Goal: Task Accomplishment & Management: Manage account settings

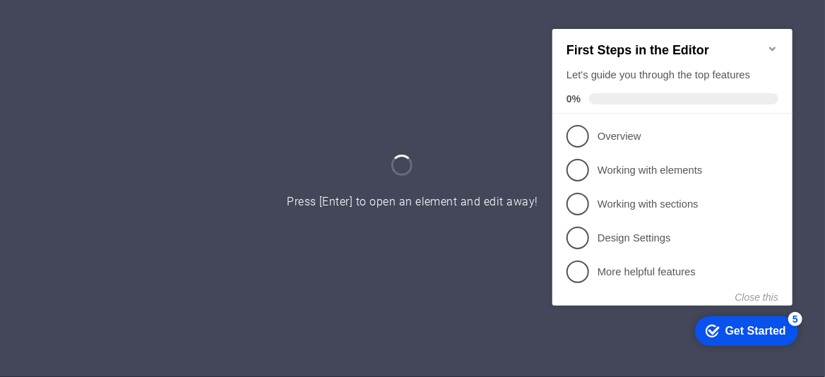
click at [769, 45] on icon "Minimize checklist" at bounding box center [771, 47] width 11 height 11
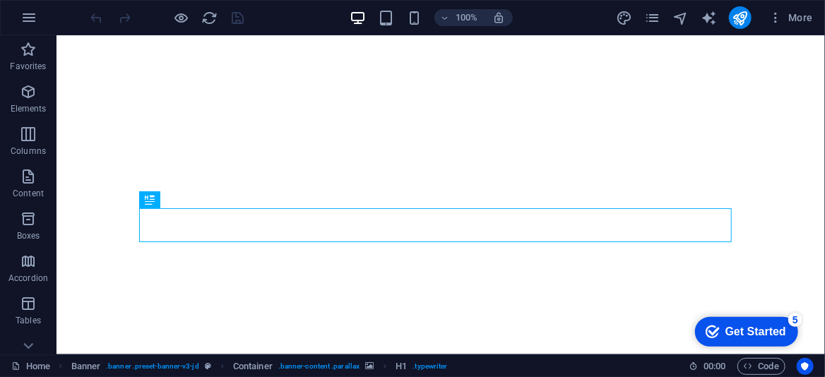
click div "checkmark Get Started 5 First Steps in the Editor Let's guide you through the t…"
click at [773, 16] on icon "button" at bounding box center [776, 18] width 14 height 14
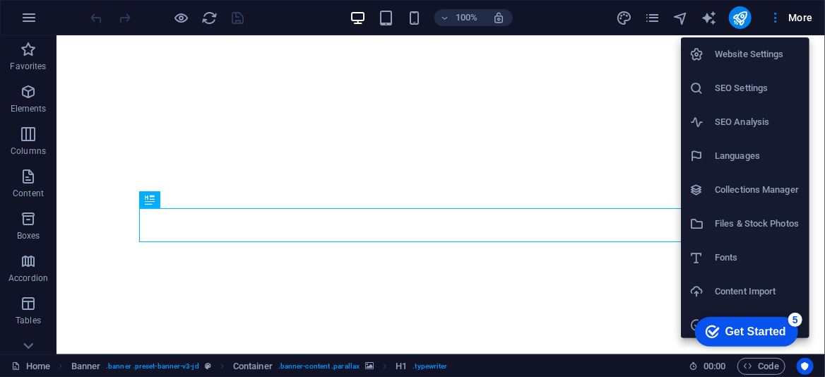
click at [743, 54] on h6 "Website Settings" at bounding box center [758, 54] width 86 height 17
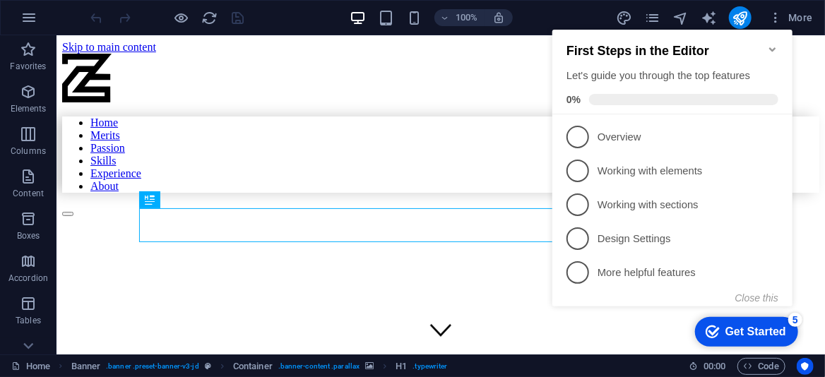
click at [766, 44] on h2 "First Steps in the Editor" at bounding box center [672, 51] width 212 height 15
click at [768, 44] on icon "Minimize checklist" at bounding box center [771, 49] width 11 height 11
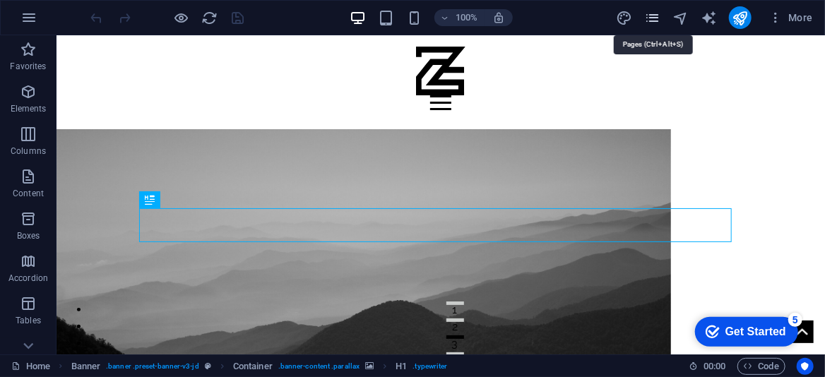
click at [652, 16] on icon "pages" at bounding box center [652, 18] width 16 height 16
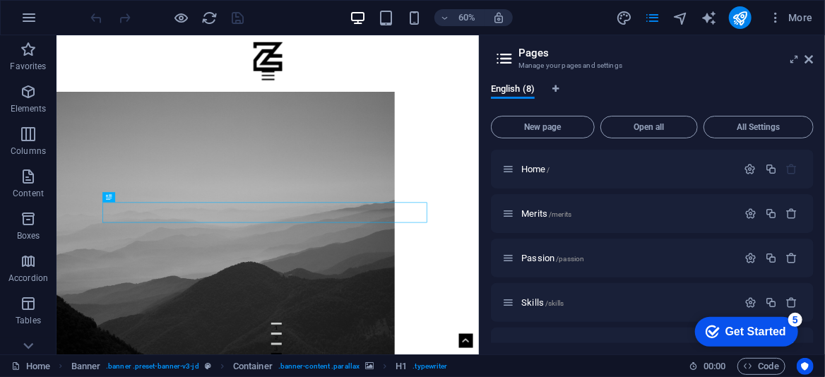
drag, startPoint x: 515, startPoint y: 91, endPoint x: 757, endPoint y: 95, distance: 241.6
click at [757, 95] on div "English (8)" at bounding box center [652, 96] width 323 height 27
click at [745, 130] on span "All Settings" at bounding box center [758, 127] width 97 height 8
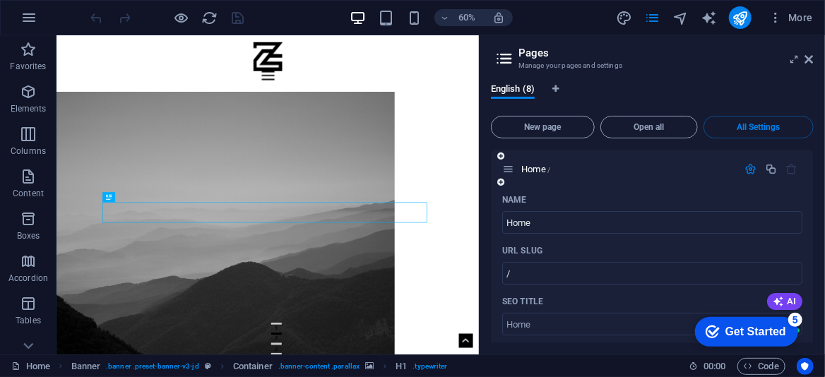
click at [749, 169] on icon "button" at bounding box center [751, 169] width 12 height 12
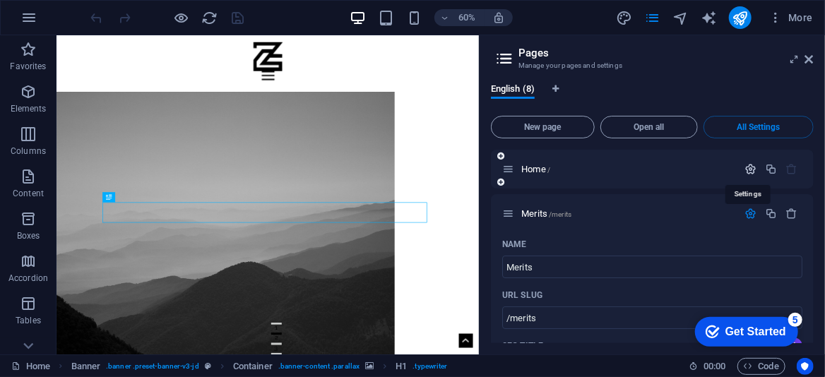
click at [748, 167] on icon "button" at bounding box center [751, 169] width 12 height 12
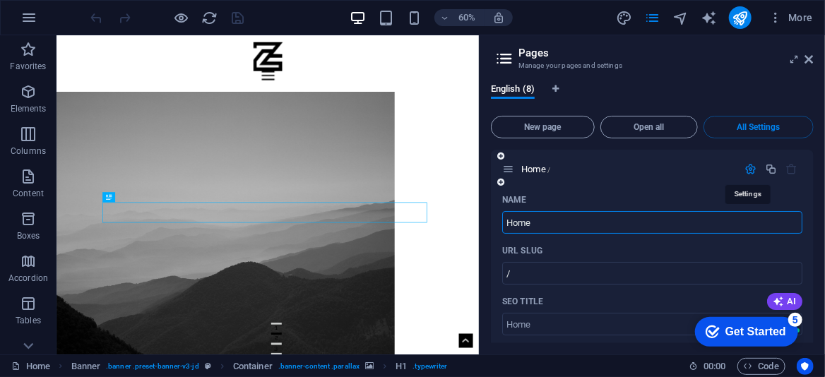
click at [748, 167] on icon "button" at bounding box center [751, 169] width 12 height 12
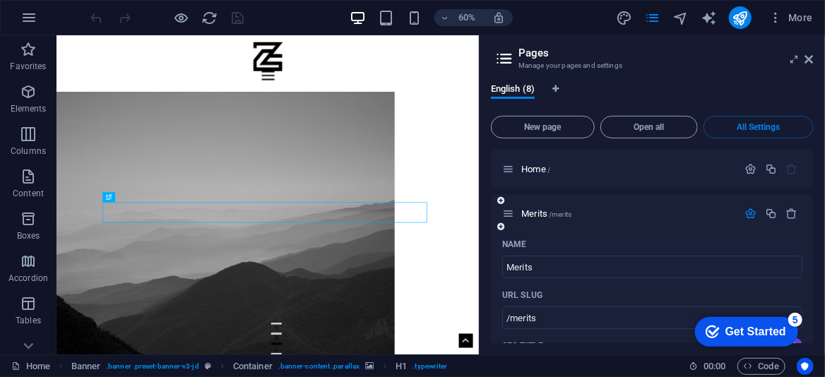
scroll to position [283, 0]
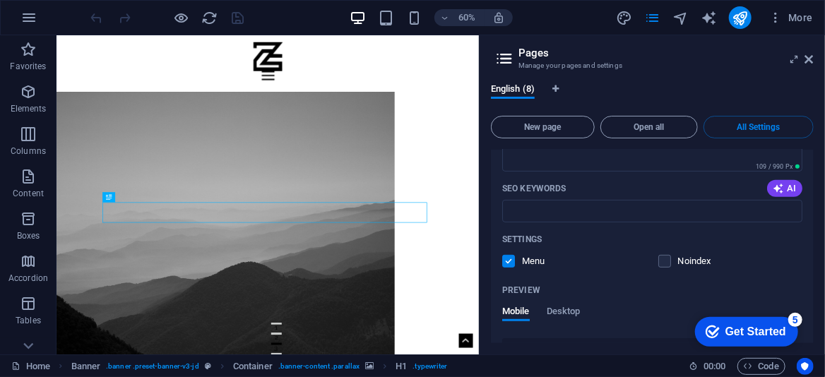
click at [820, 58] on aside "Pages Manage your pages and settings English (8) New page Open all All Settings…" at bounding box center [652, 194] width 346 height 319
click at [815, 57] on aside "Pages Manage your pages and settings English (8) New page Open all All Settings…" at bounding box center [652, 194] width 346 height 319
drag, startPoint x: 807, startPoint y: 56, endPoint x: 718, endPoint y: 6, distance: 101.8
click at [807, 56] on icon at bounding box center [809, 59] width 8 height 11
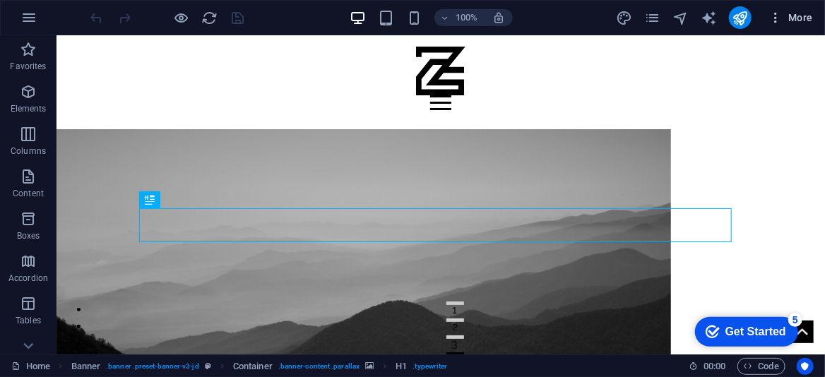
click at [775, 16] on icon "button" at bounding box center [776, 18] width 14 height 14
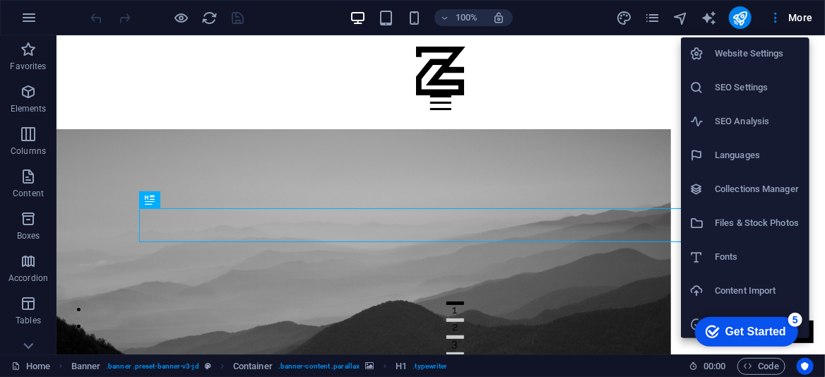
scroll to position [0, 0]
click at [743, 59] on h6 "Website Settings" at bounding box center [758, 54] width 86 height 17
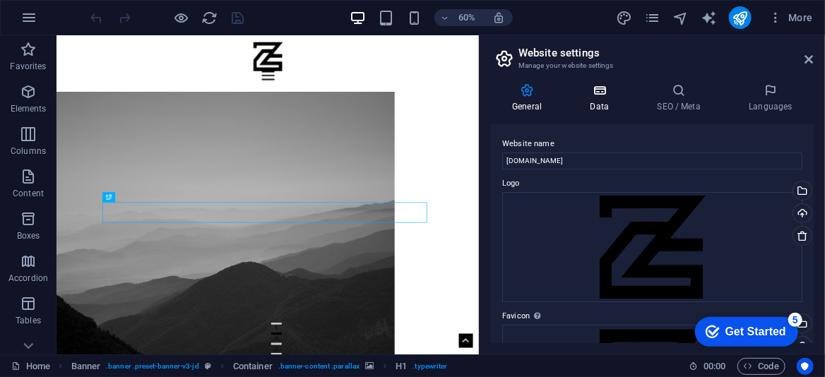
click at [592, 86] on icon at bounding box center [599, 90] width 61 height 14
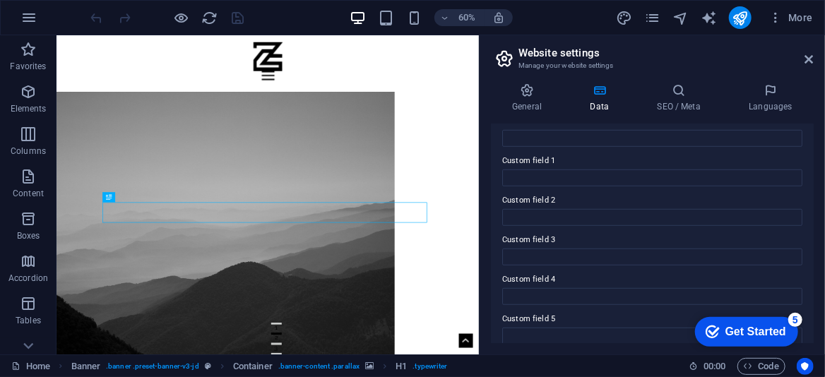
scroll to position [459, 0]
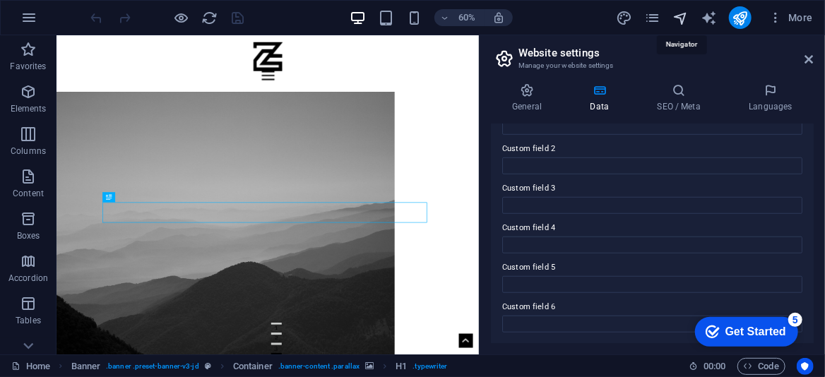
click at [677, 10] on icon "navigator" at bounding box center [681, 18] width 16 height 16
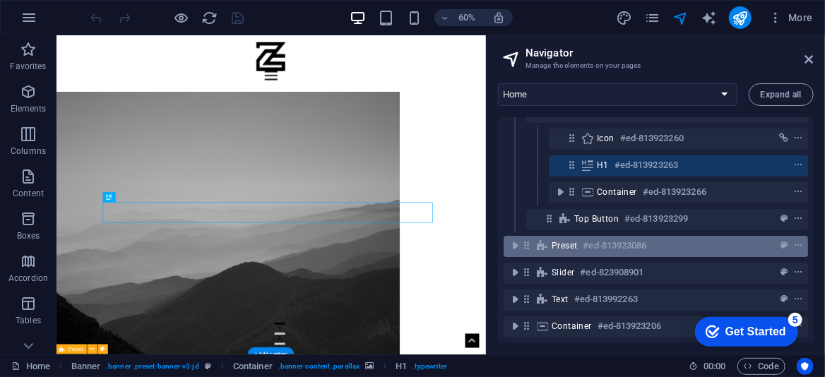
scroll to position [0, 0]
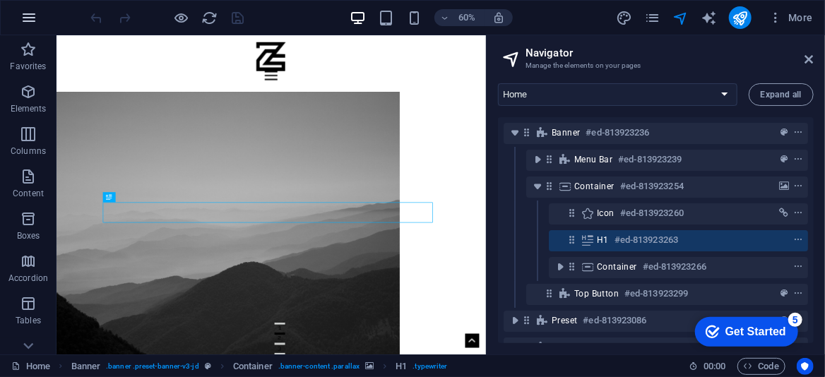
click at [34, 10] on icon "button" at bounding box center [28, 17] width 17 height 17
